Goal: Information Seeking & Learning: Find specific fact

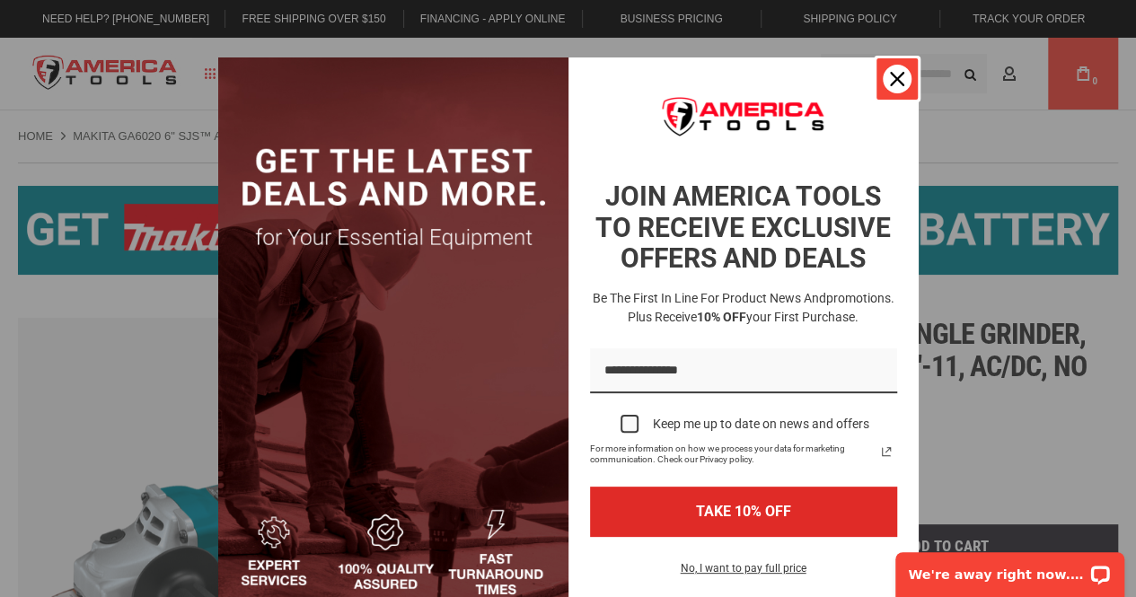
click at [882, 82] on div "Close" at bounding box center [896, 79] width 29 height 29
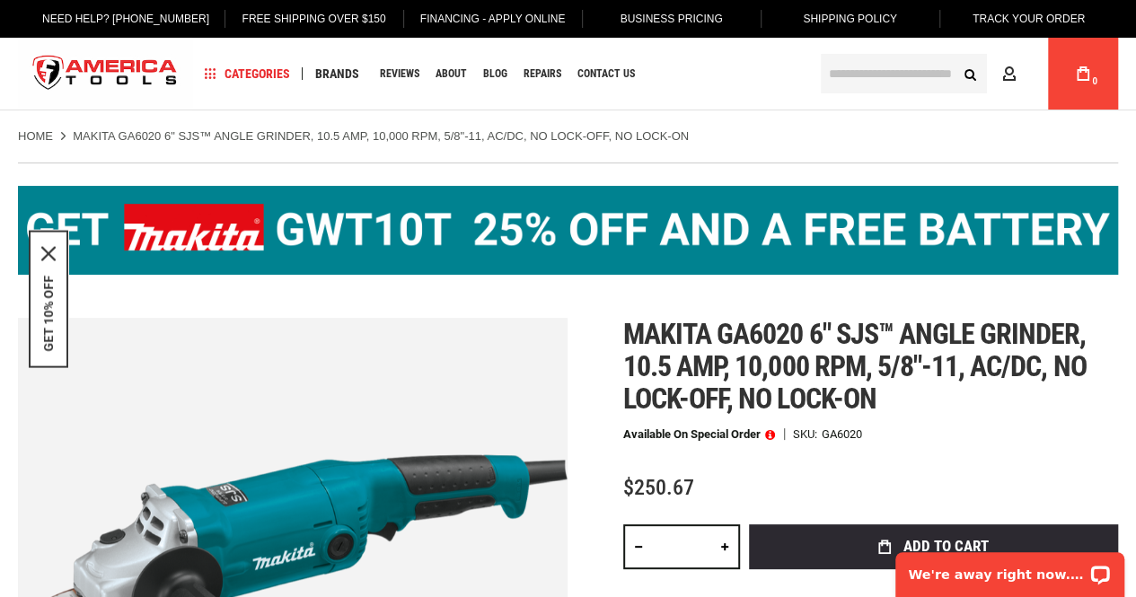
click at [768, 338] on span "Makita ga6020 6" sjs™ angle grinder, 10.5 amp, 10,000 rpm, 5/8"-11, ac/dc, no l…" at bounding box center [854, 366] width 463 height 99
copy span "ga6020"
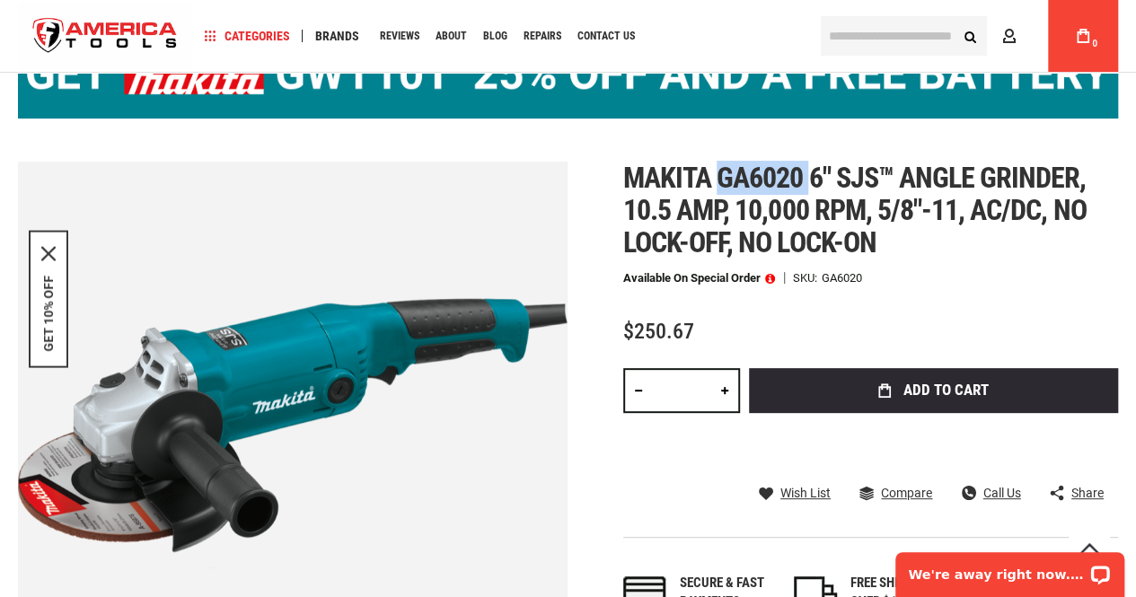
scroll to position [154, 0]
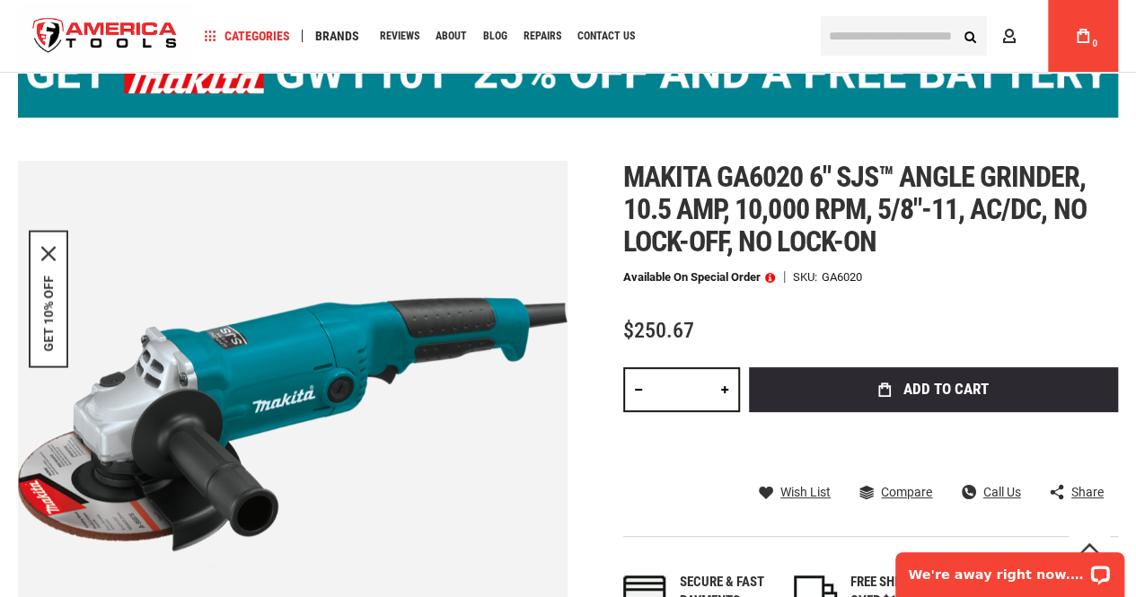
click at [989, 275] on div "Available on Special Order SKU GA6020" at bounding box center [870, 277] width 495 height 13
click at [697, 206] on span "Makita ga6020 6" sjs™ angle grinder, 10.5 amp, 10,000 rpm, 5/8"-11, ac/dc, no l…" at bounding box center [854, 209] width 463 height 99
copy span "amp"
click at [853, 200] on span "Makita ga6020 6" sjs™ angle grinder, 10.5 amp, 10,000 rpm, 5/8"-11, ac/dc, no l…" at bounding box center [854, 209] width 463 height 99
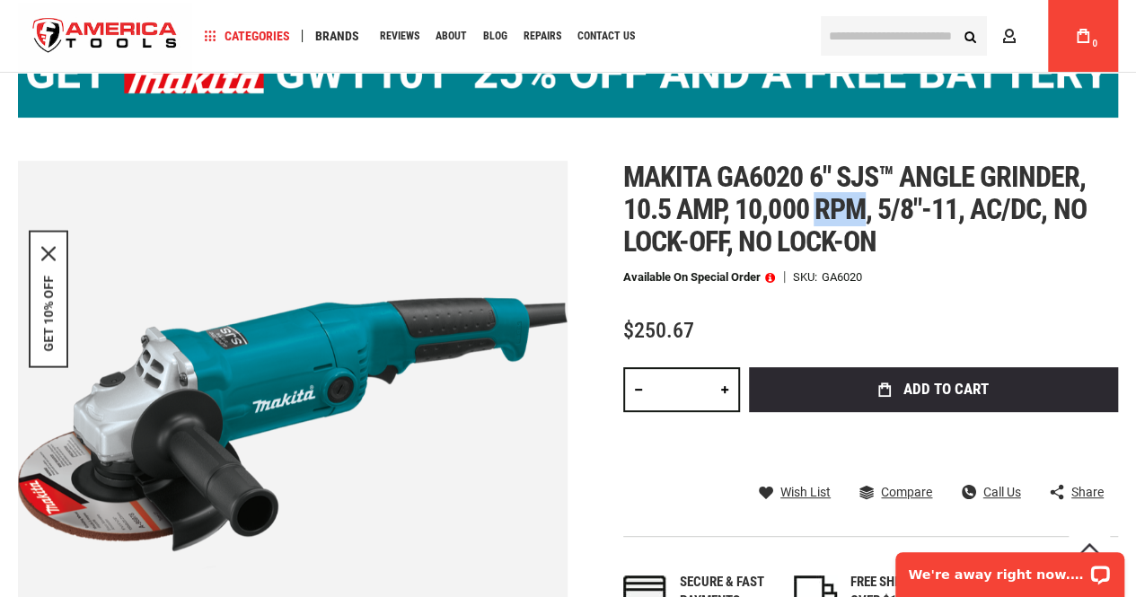
click at [853, 200] on span "Makita ga6020 6" sjs™ angle grinder, 10.5 amp, 10,000 rpm, 5/8"-11, ac/dc, no l…" at bounding box center [854, 209] width 463 height 99
copy span "rpm"
click at [951, 242] on h1 "Makita ga6020 6" sjs™ angle grinder, 10.5 amp, 10,000 rpm, 5/8"-11, ac/dc, no l…" at bounding box center [870, 209] width 495 height 97
click at [1048, 208] on span "Makita ga6020 6" sjs™ angle grinder, 10.5 amp, 10,000 rpm, 5/8"-11, ac/dc, no l…" at bounding box center [854, 209] width 463 height 99
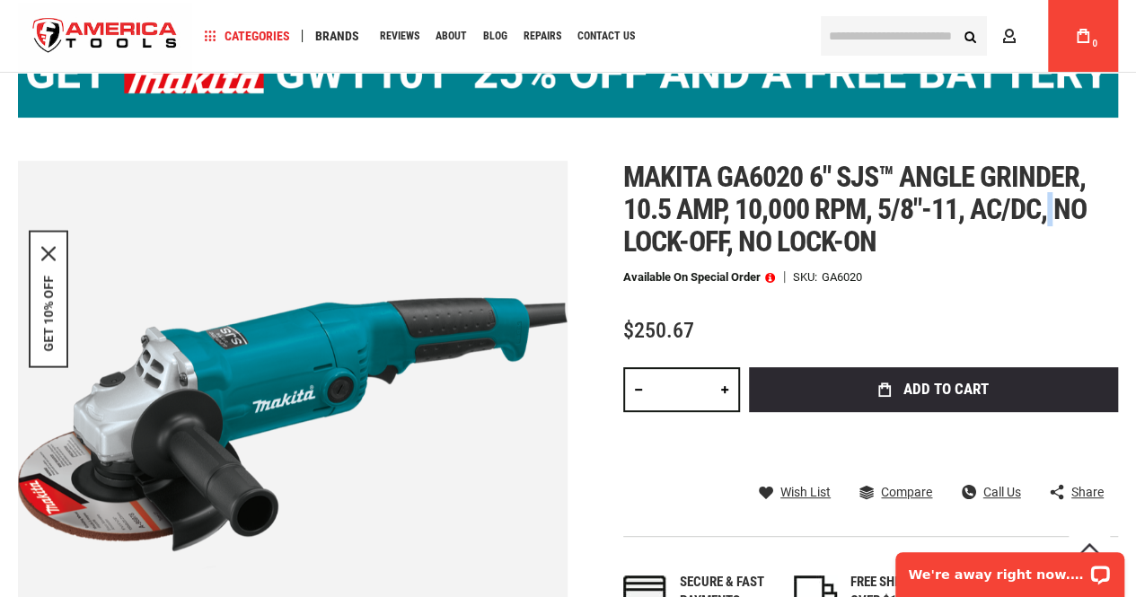
click at [1057, 206] on span "Makita ga6020 6" sjs™ angle grinder, 10.5 amp, 10,000 rpm, 5/8"-11, ac/dc, no l…" at bounding box center [854, 209] width 463 height 99
